Goal: Transaction & Acquisition: Purchase product/service

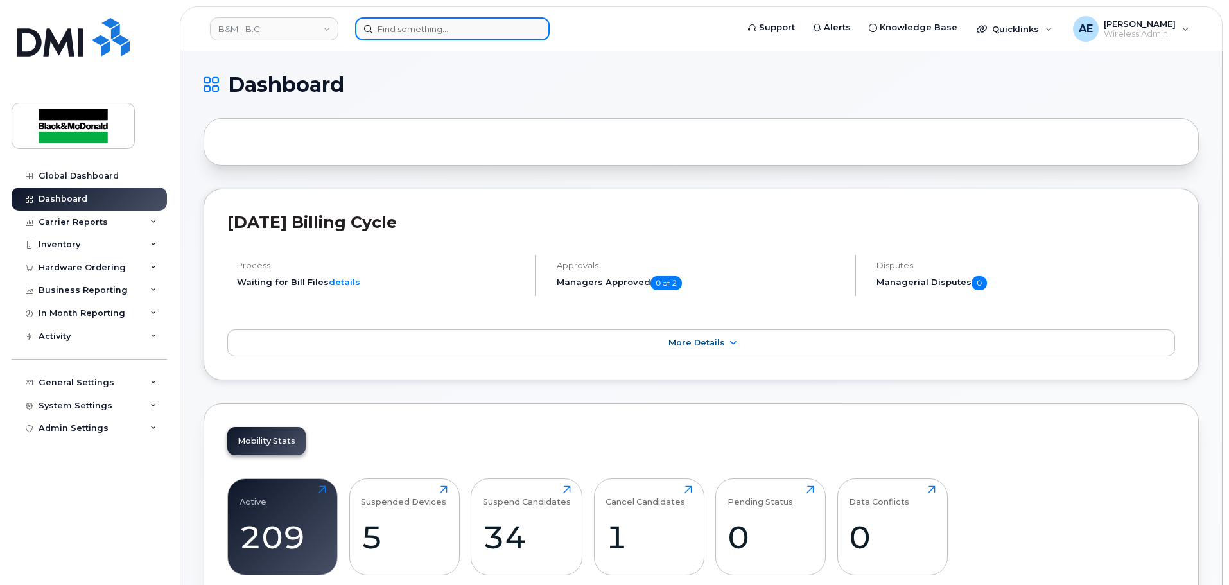
click at [420, 39] on input at bounding box center [452, 28] width 195 height 23
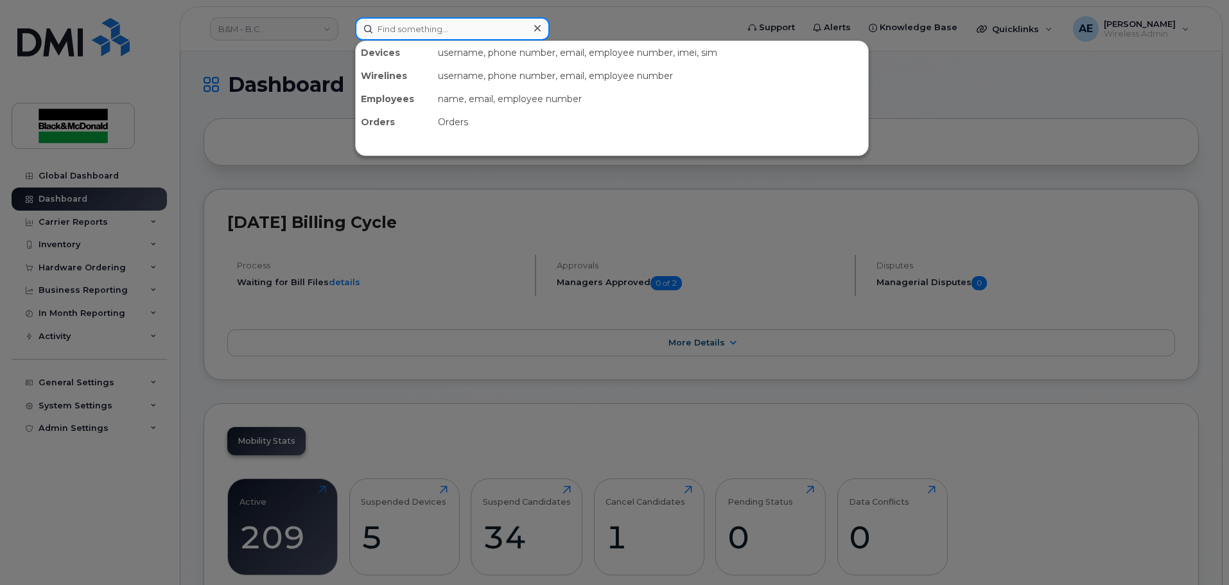
paste input "[PHONE_NUMBER]"
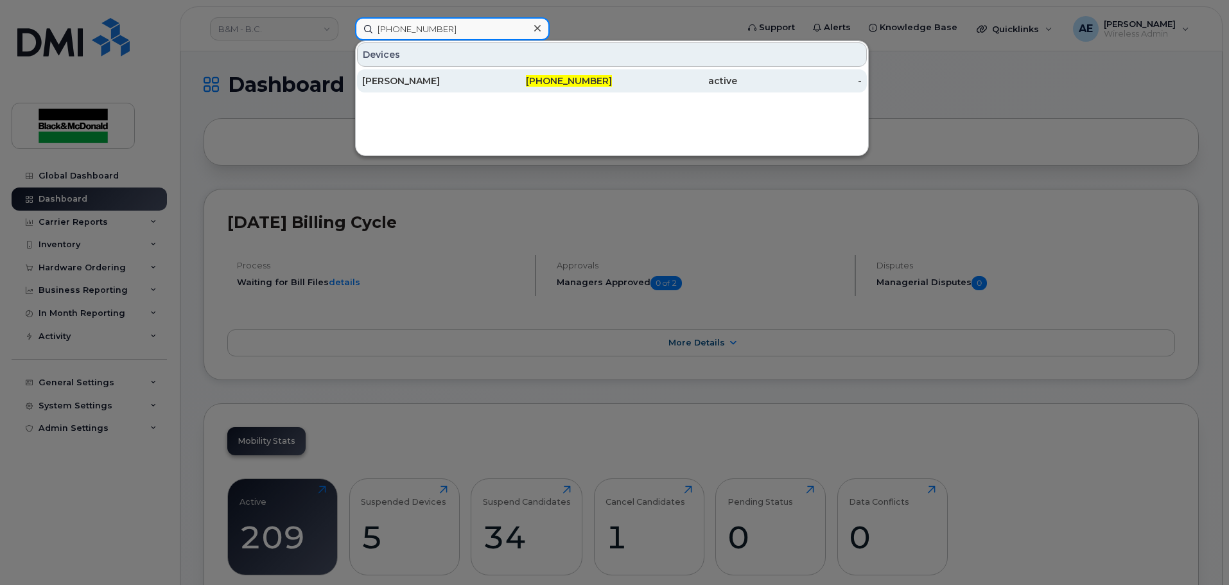
type input "[PHONE_NUMBER]"
click at [507, 82] on div "604-726-1425" at bounding box center [549, 80] width 125 height 13
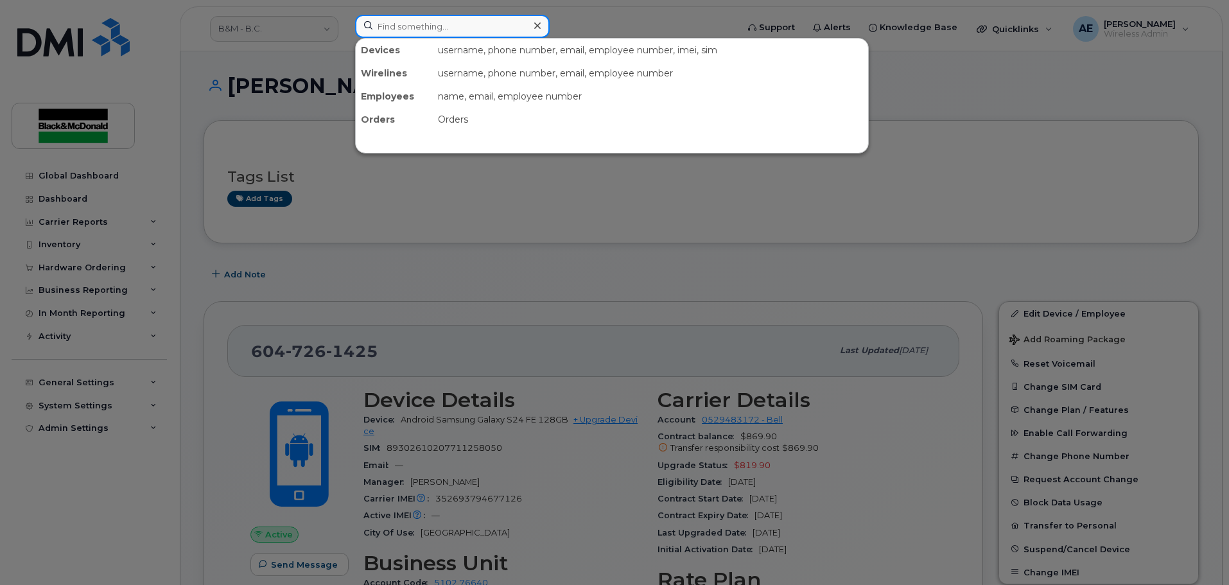
click at [414, 33] on input at bounding box center [452, 26] width 195 height 23
paste input "7788753523"
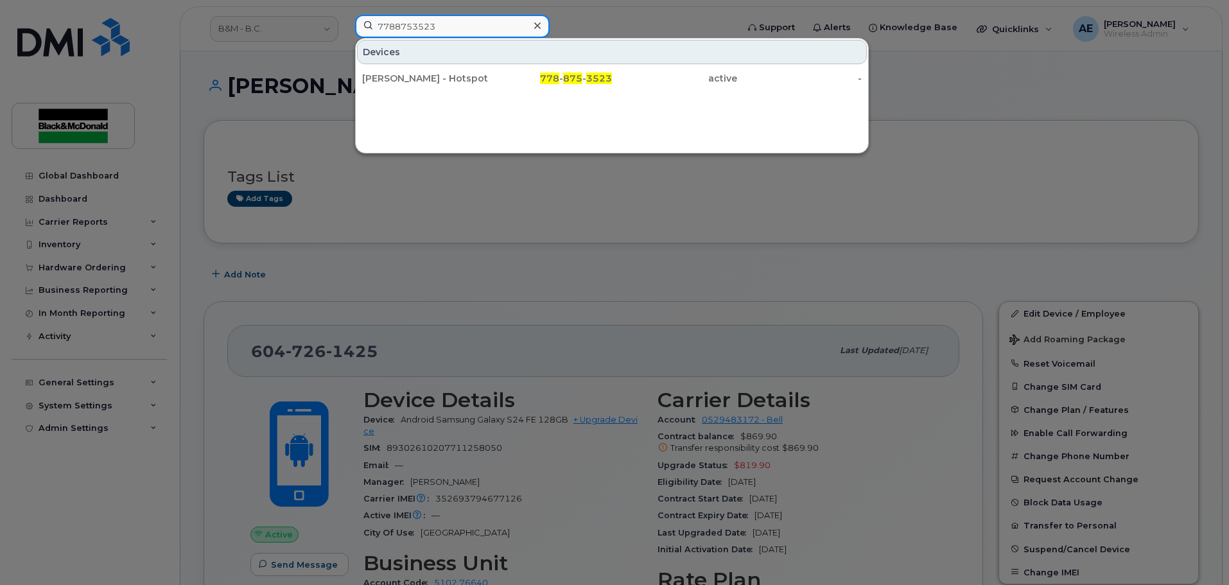
click at [483, 22] on input "7788753523" at bounding box center [452, 26] width 195 height 23
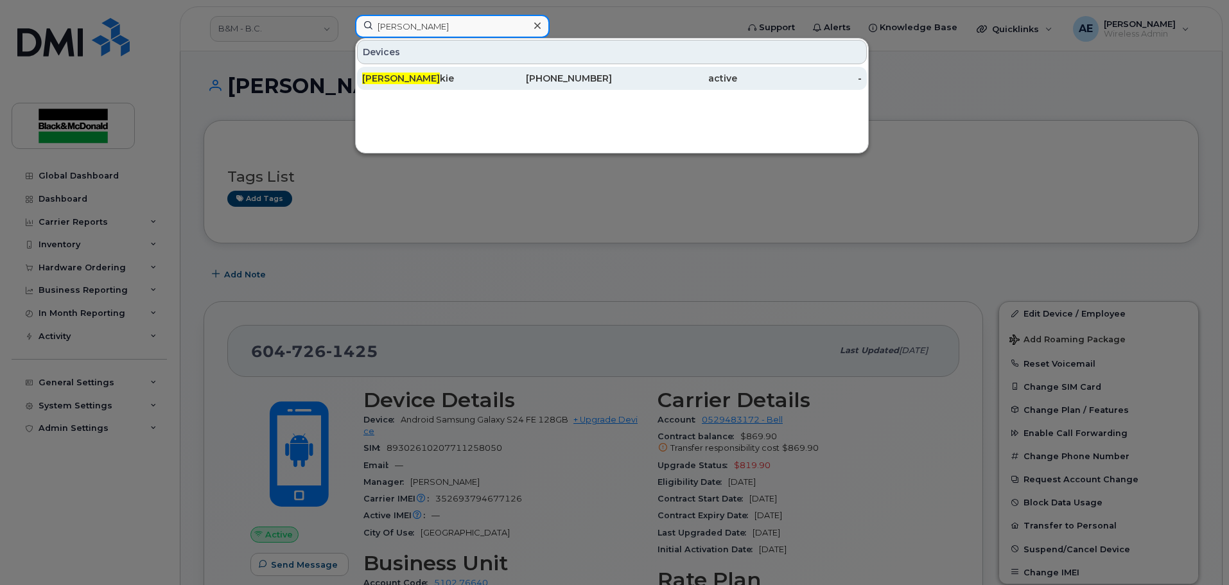
type input "kevin wil"
click at [448, 79] on div "Kevin Wil kie" at bounding box center [424, 78] width 125 height 13
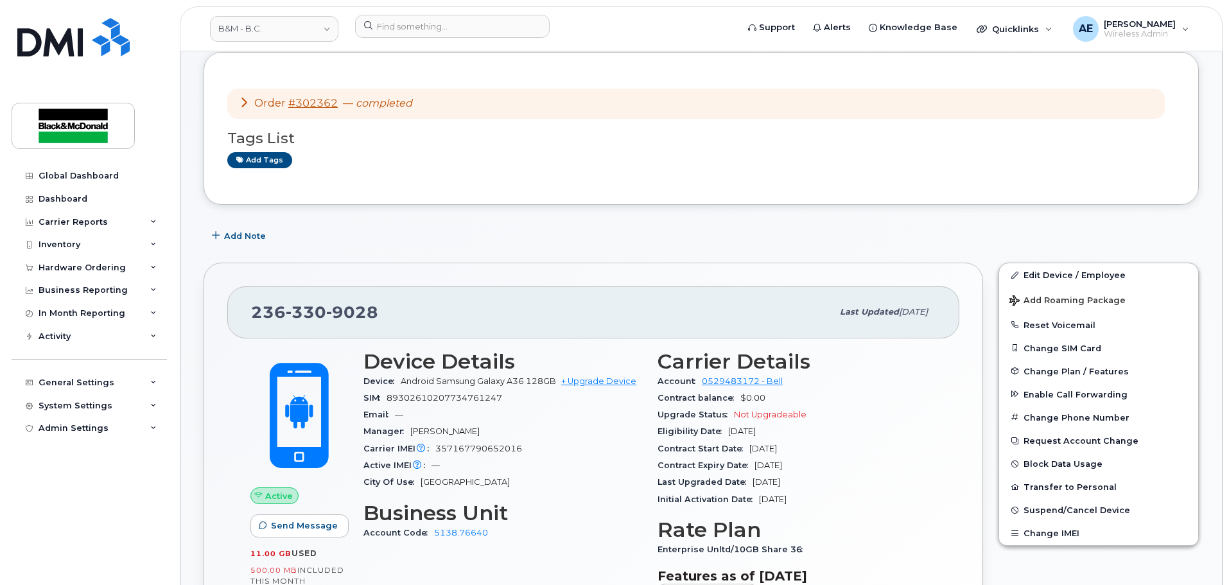
scroll to position [193, 0]
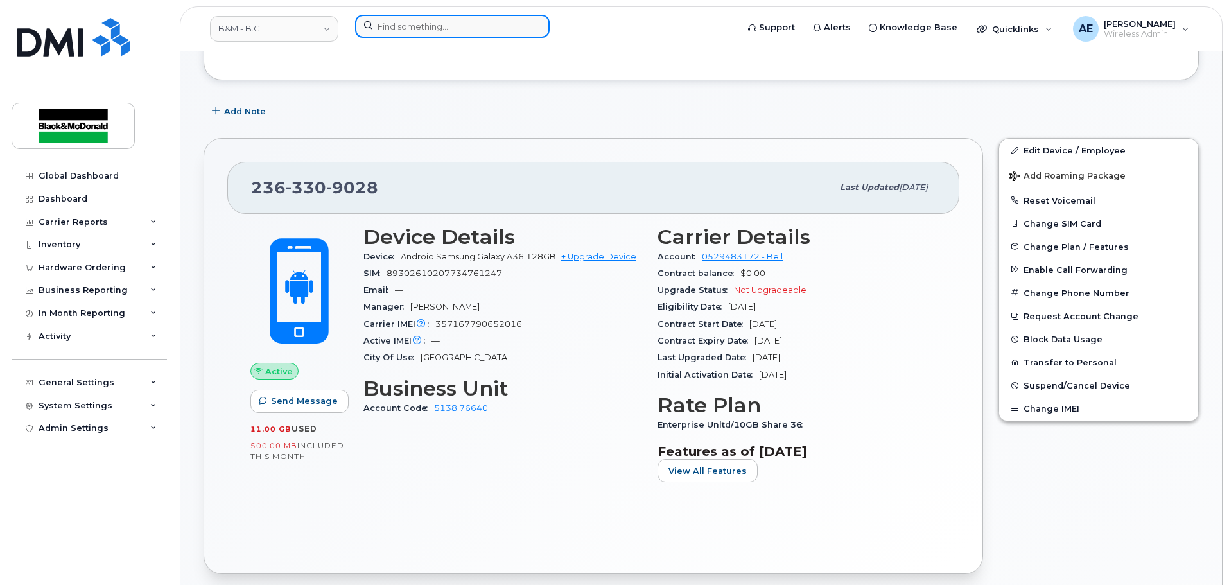
click at [448, 27] on input at bounding box center [452, 26] width 195 height 23
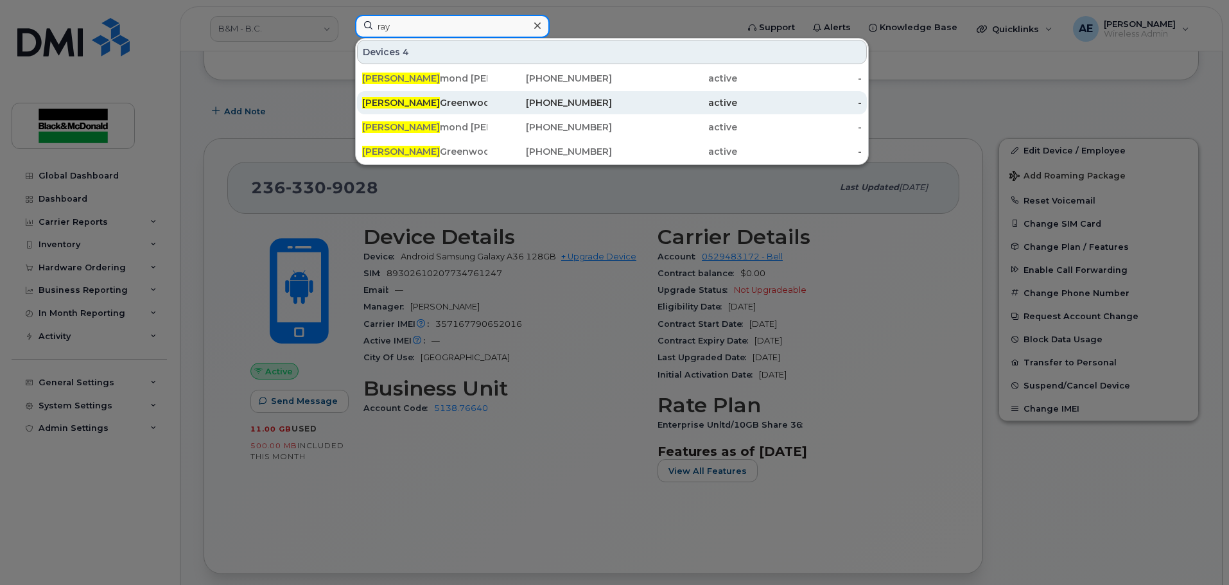
type input "ray"
click at [416, 105] on div "[PERSON_NAME]" at bounding box center [424, 102] width 125 height 13
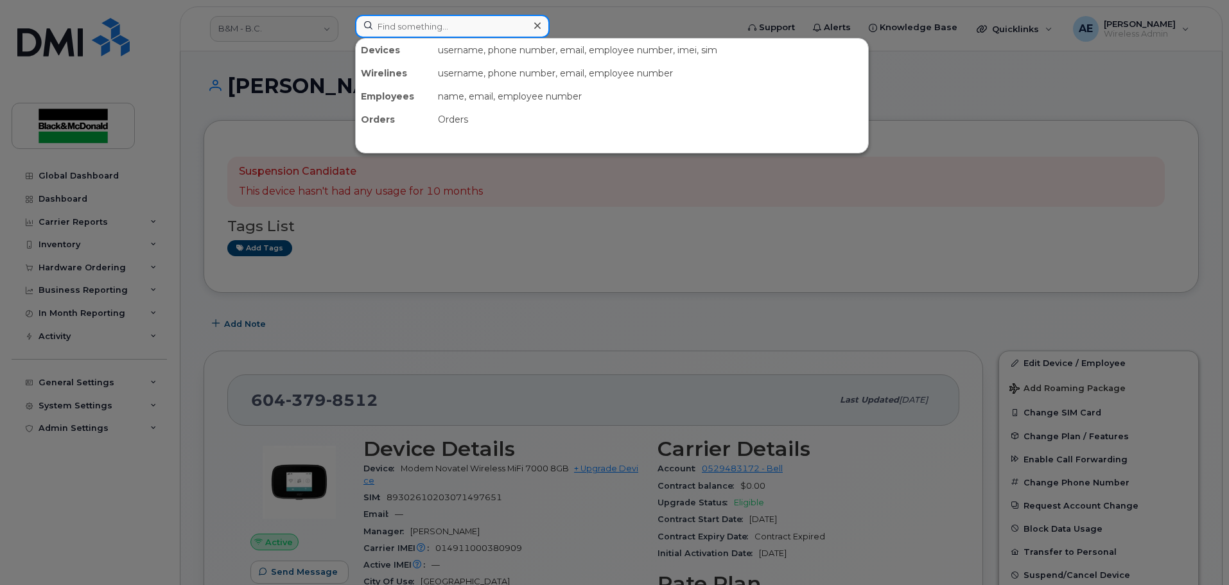
click at [419, 33] on input at bounding box center [452, 26] width 195 height 23
click at [198, 173] on div at bounding box center [614, 292] width 1229 height 585
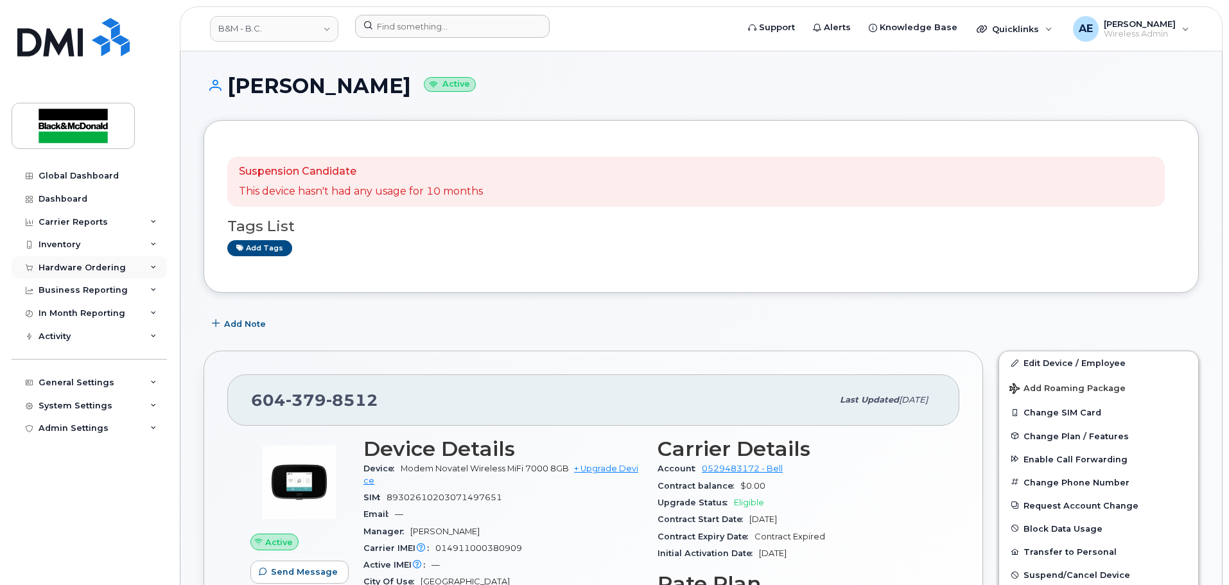
click at [94, 273] on div "Hardware Ordering" at bounding box center [89, 267] width 155 height 23
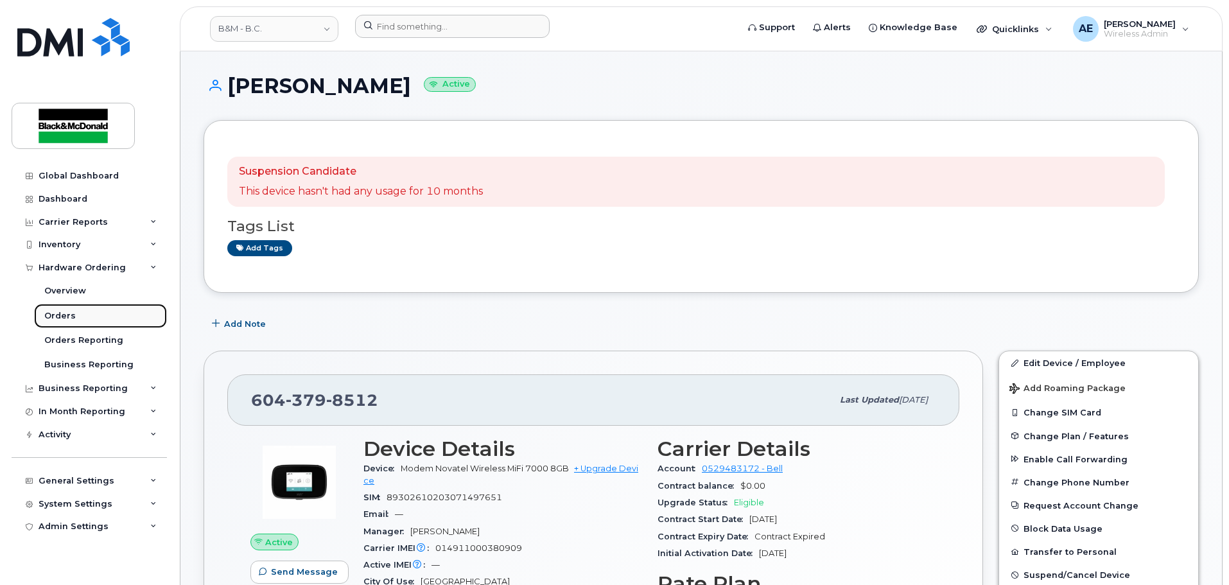
click at [69, 310] on div "Orders" at bounding box center [59, 316] width 31 height 12
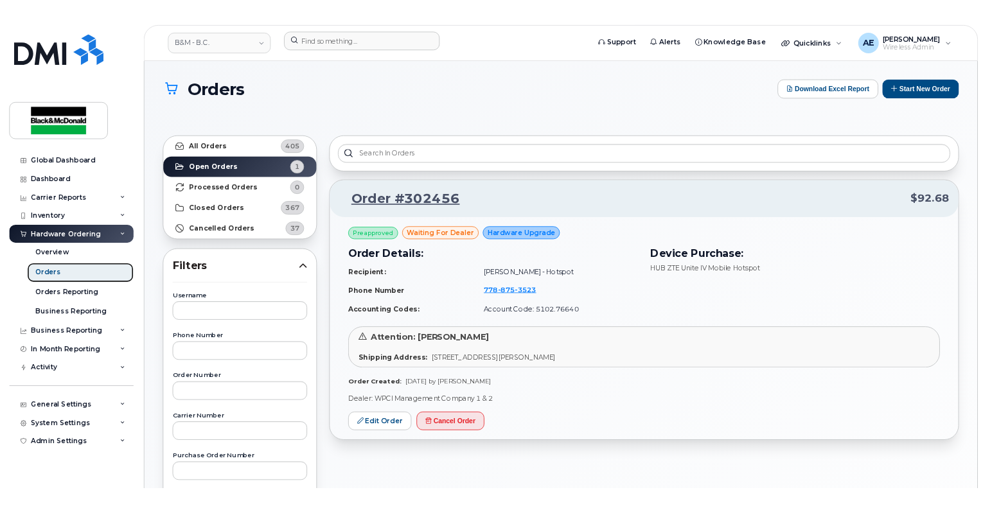
scroll to position [128, 0]
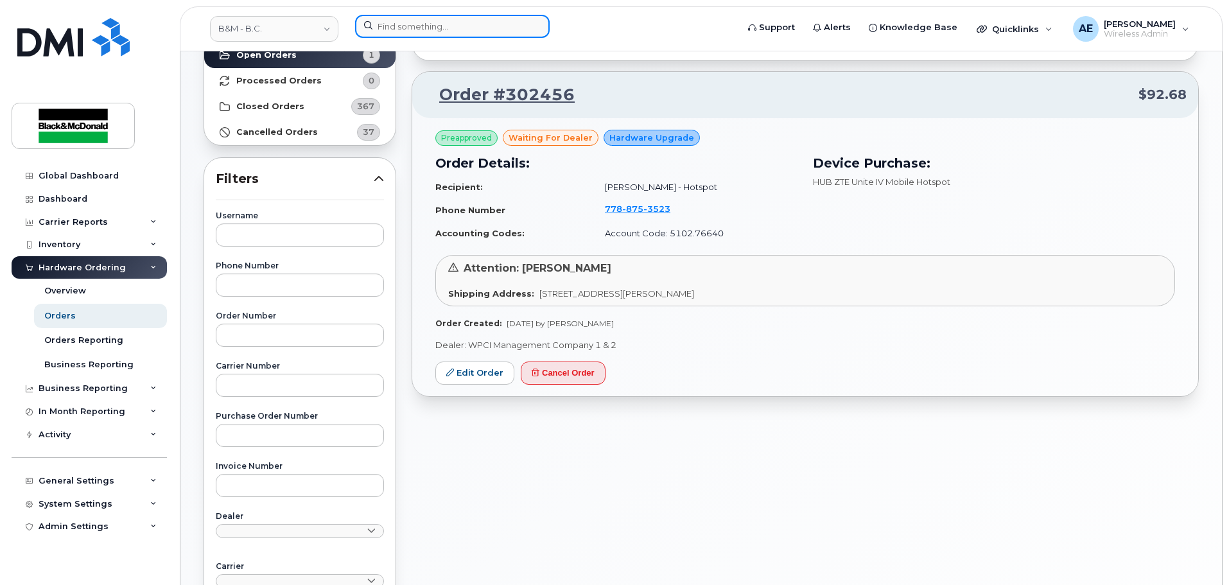
click at [495, 25] on input at bounding box center [452, 26] width 195 height 23
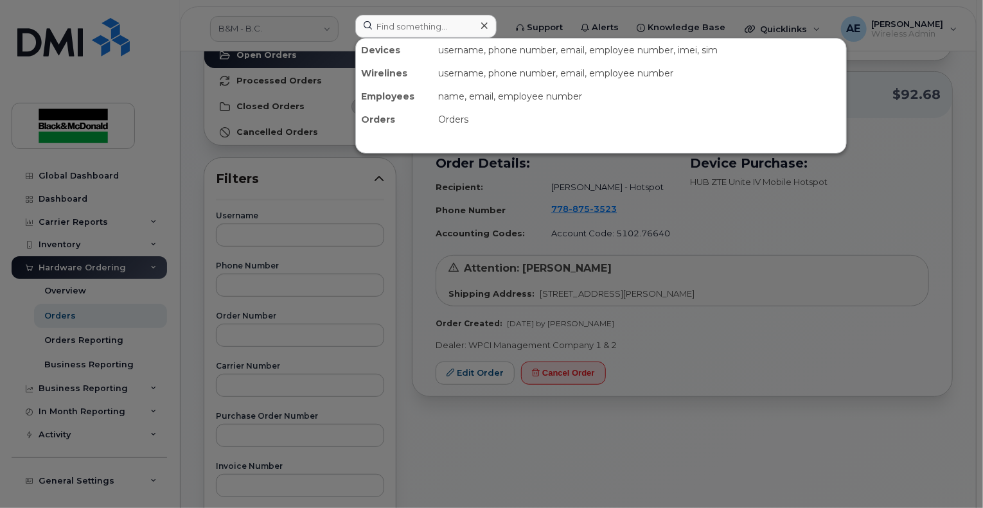
click at [403, 3] on div at bounding box center [491, 254] width 983 height 508
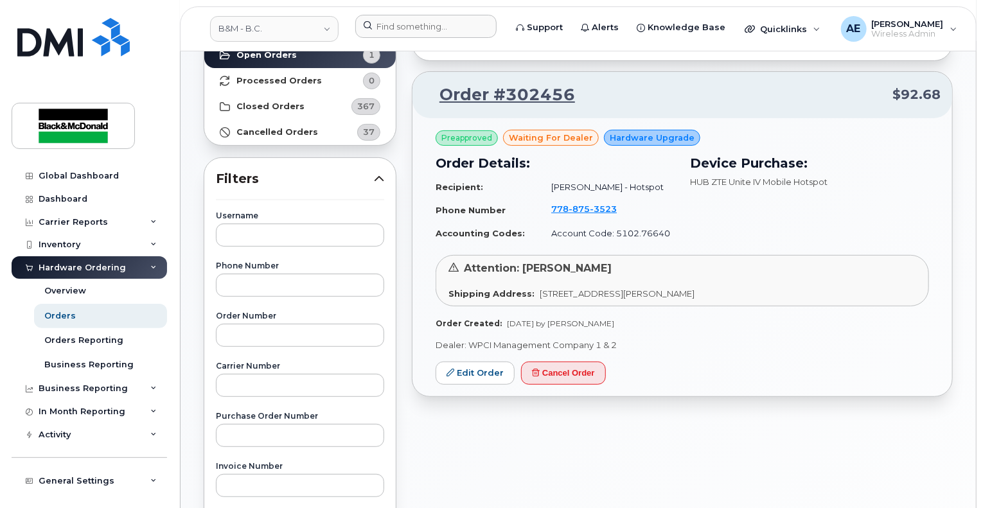
scroll to position [0, 0]
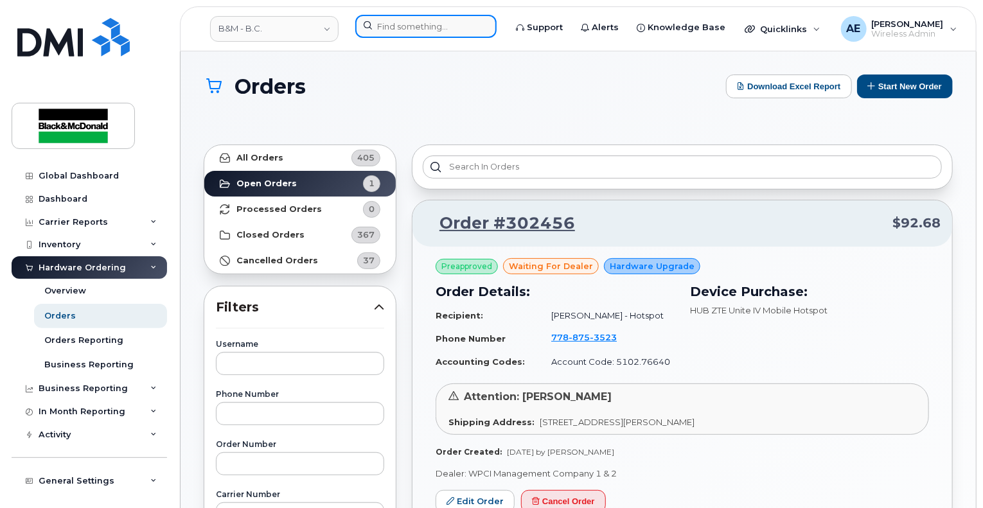
click at [407, 37] on input at bounding box center [425, 26] width 141 height 23
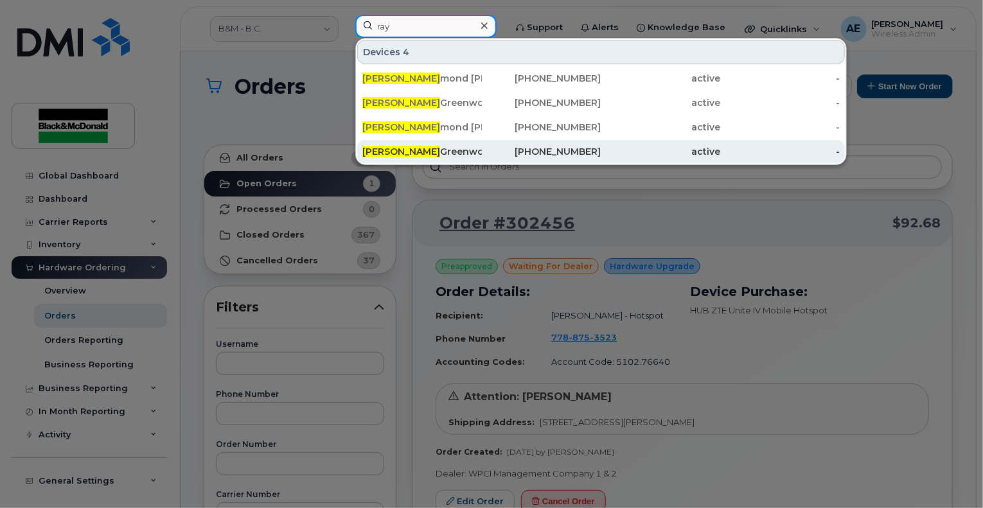
type input "ray"
click at [414, 146] on div "Ray Greenwood" at bounding box center [421, 151] width 119 height 13
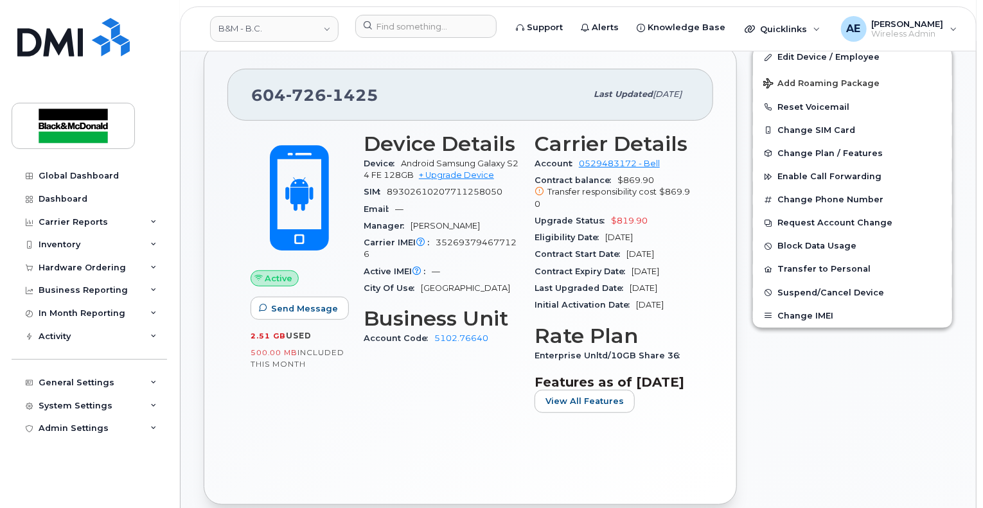
scroll to position [257, 0]
click at [403, 31] on input at bounding box center [425, 26] width 141 height 23
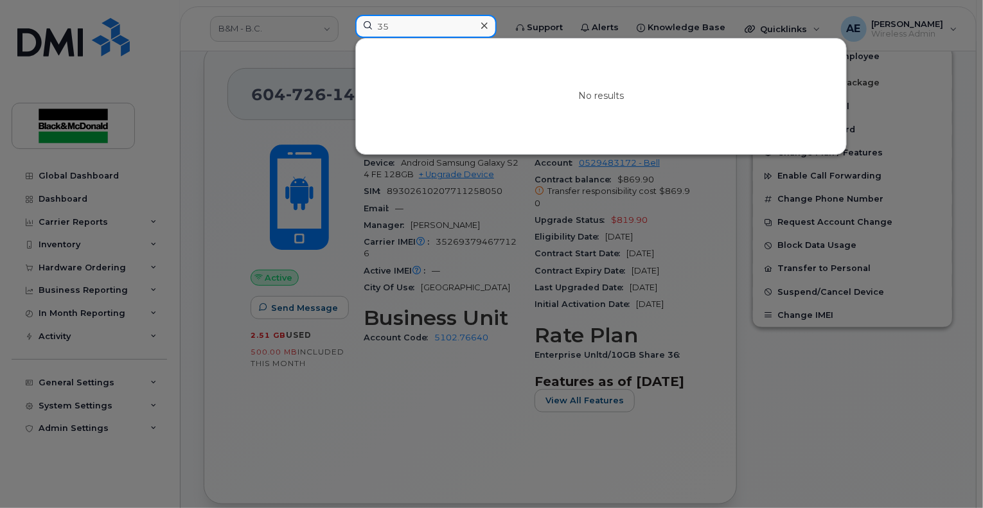
type input "3"
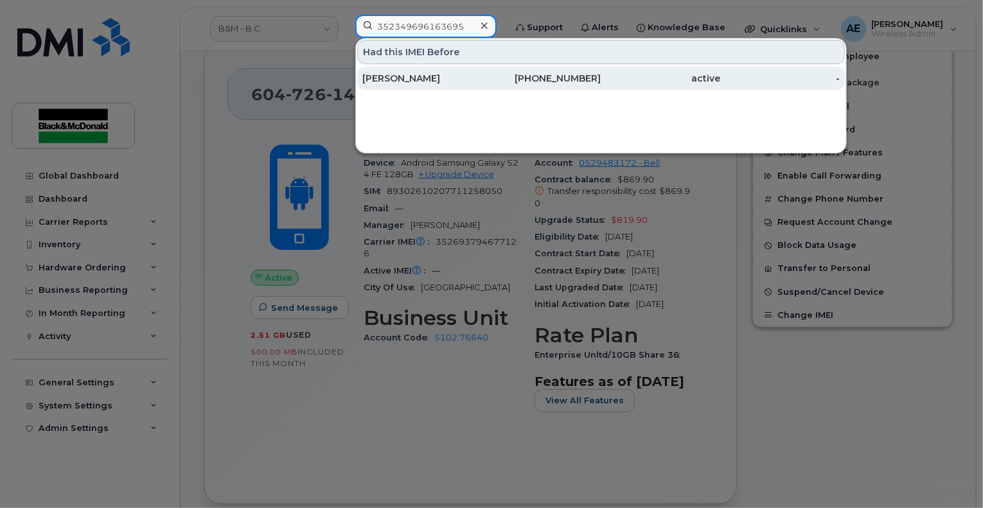
type input "352349696163695"
click at [501, 72] on div "[PHONE_NUMBER]" at bounding box center [541, 78] width 119 height 13
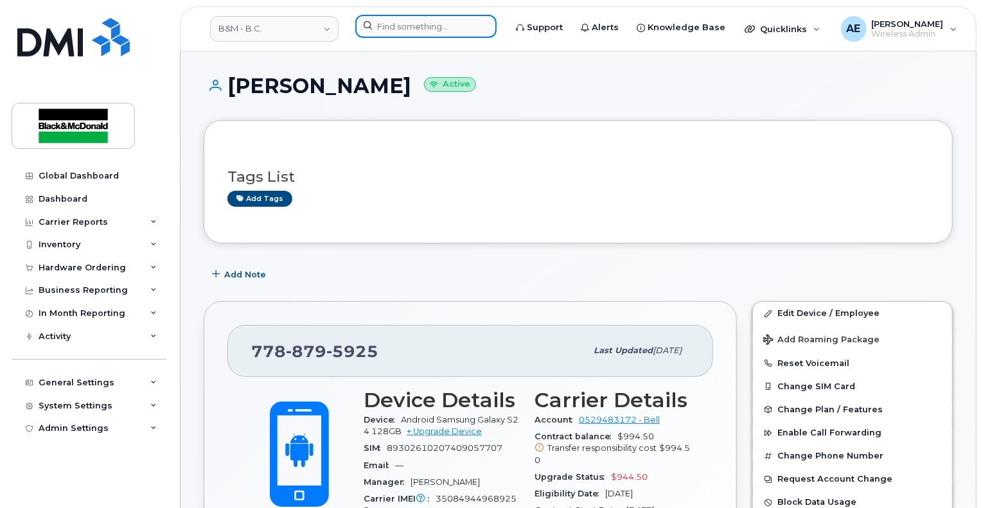
click at [398, 31] on input at bounding box center [425, 26] width 141 height 23
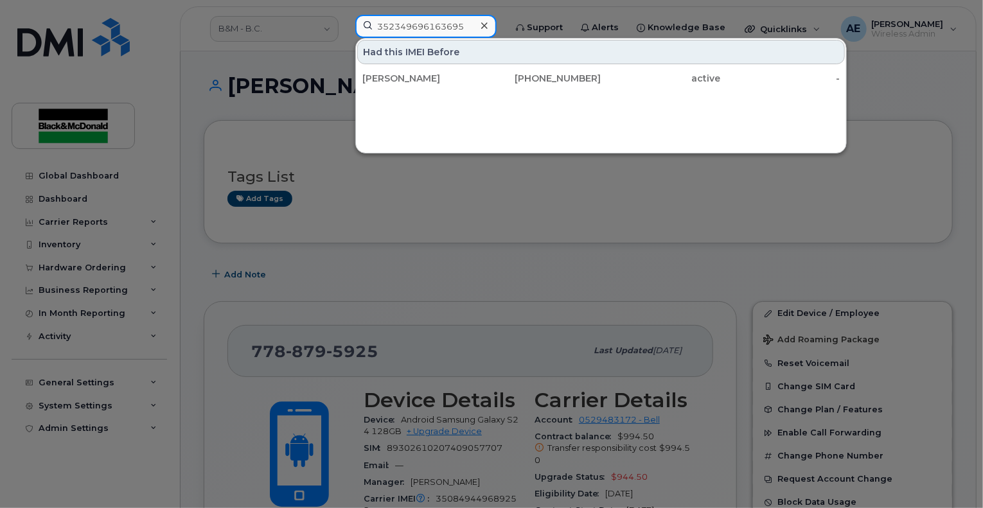
type input "352349696163695"
click at [555, 189] on div at bounding box center [491, 254] width 983 height 508
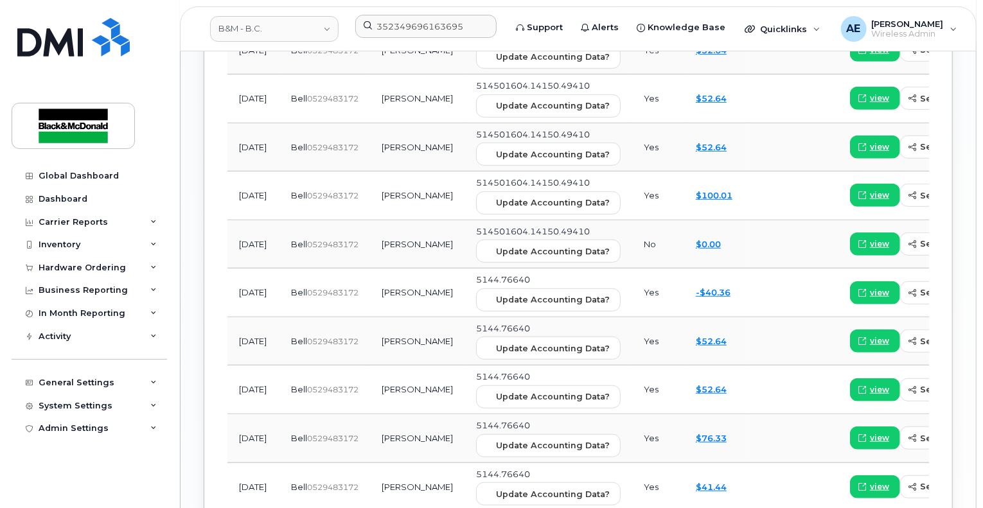
scroll to position [1413, 0]
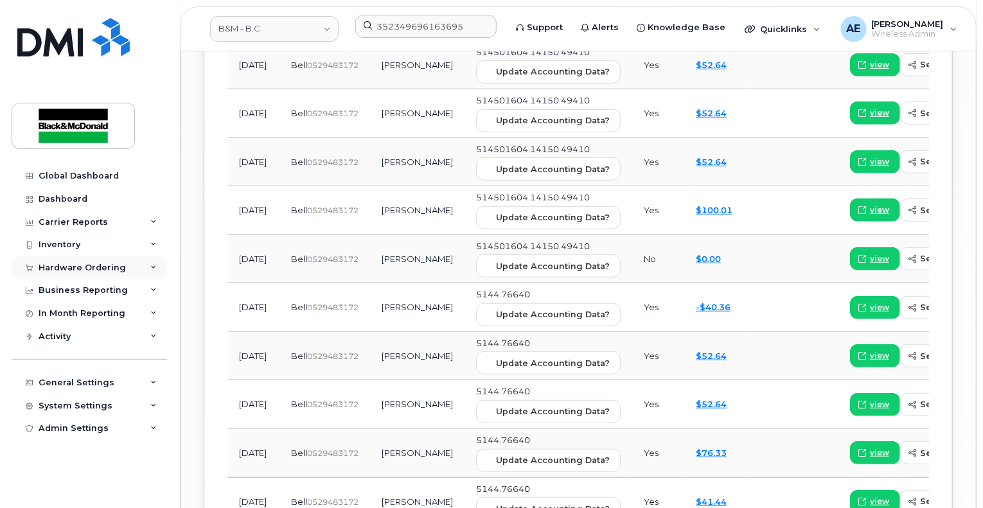
click at [110, 272] on div "Hardware Ordering" at bounding box center [82, 268] width 87 height 10
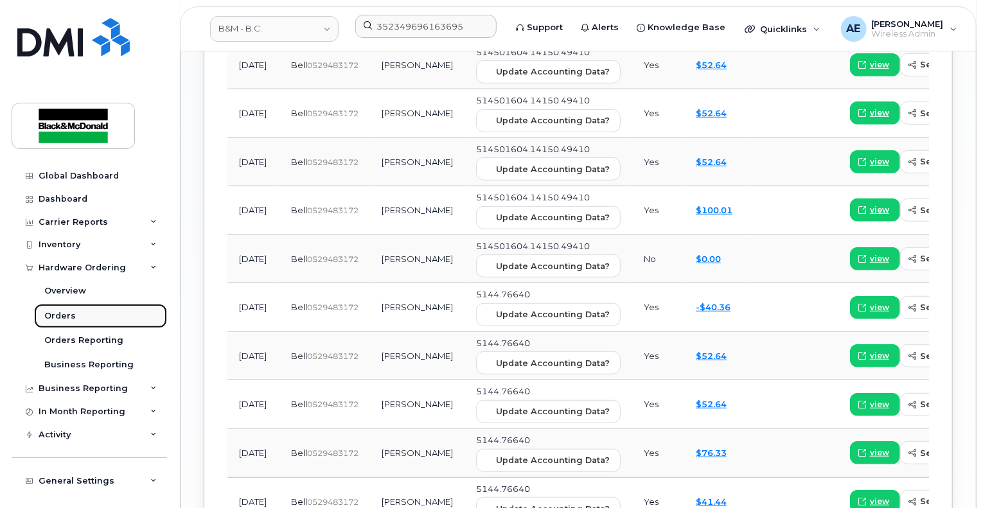
click at [98, 307] on link "Orders" at bounding box center [100, 316] width 133 height 24
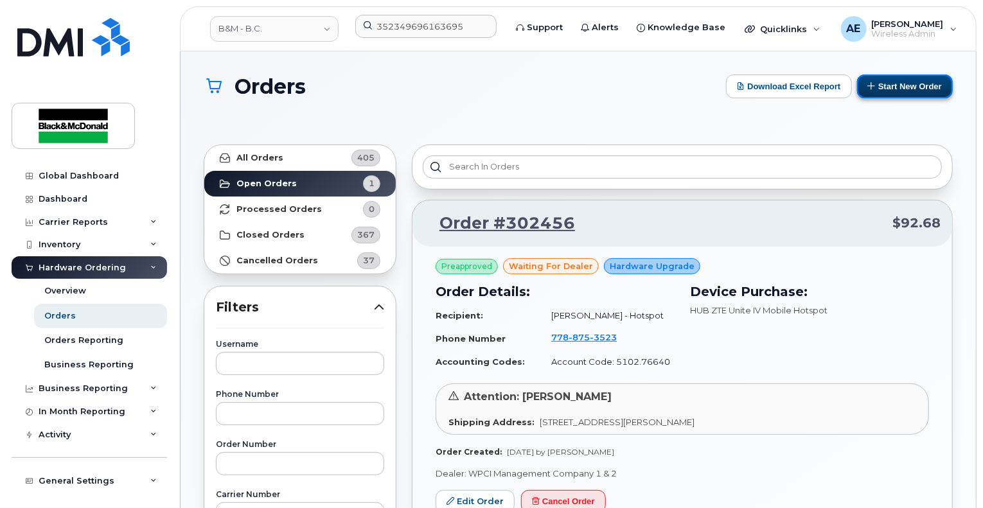
click at [900, 97] on button "Start New Order" at bounding box center [905, 86] width 96 height 24
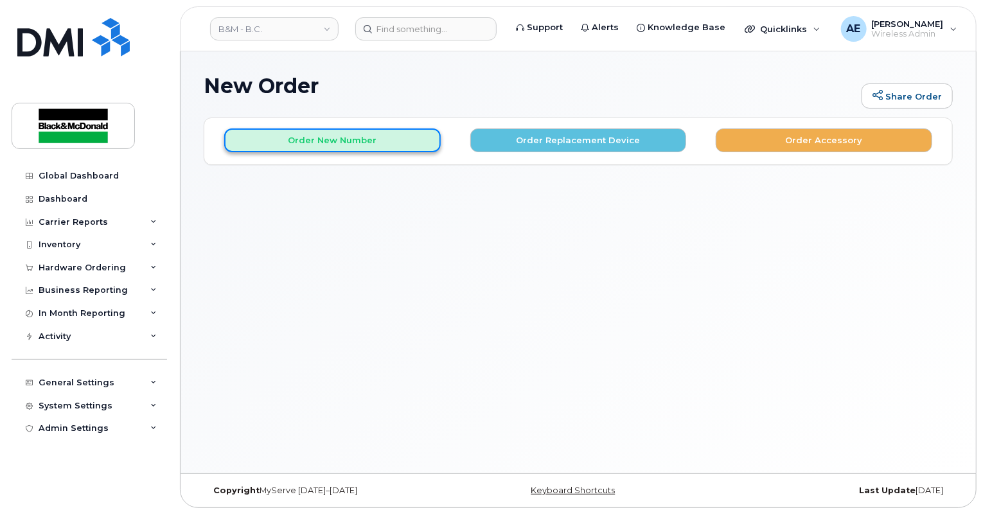
click at [333, 147] on button "Order New Number" at bounding box center [332, 140] width 216 height 24
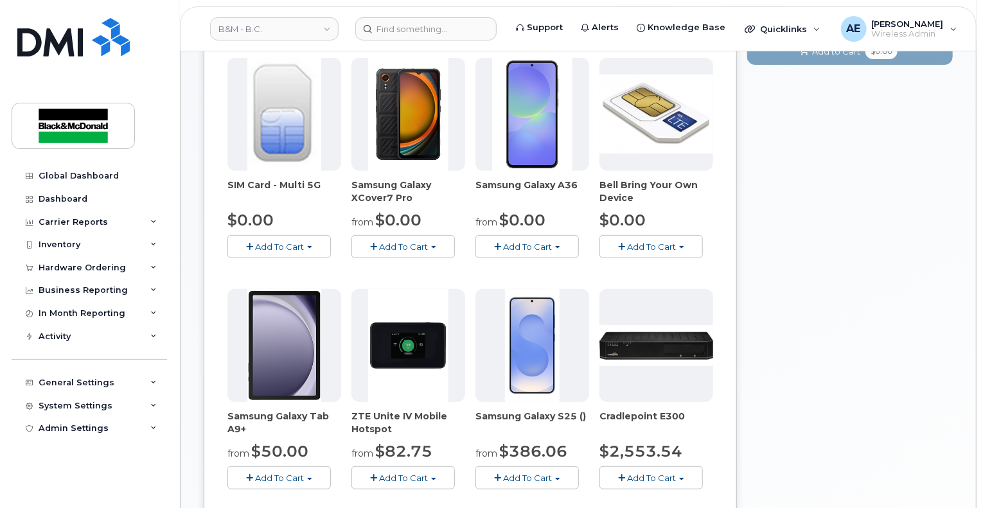
scroll to position [385, 0]
